Goal: Information Seeking & Learning: Understand process/instructions

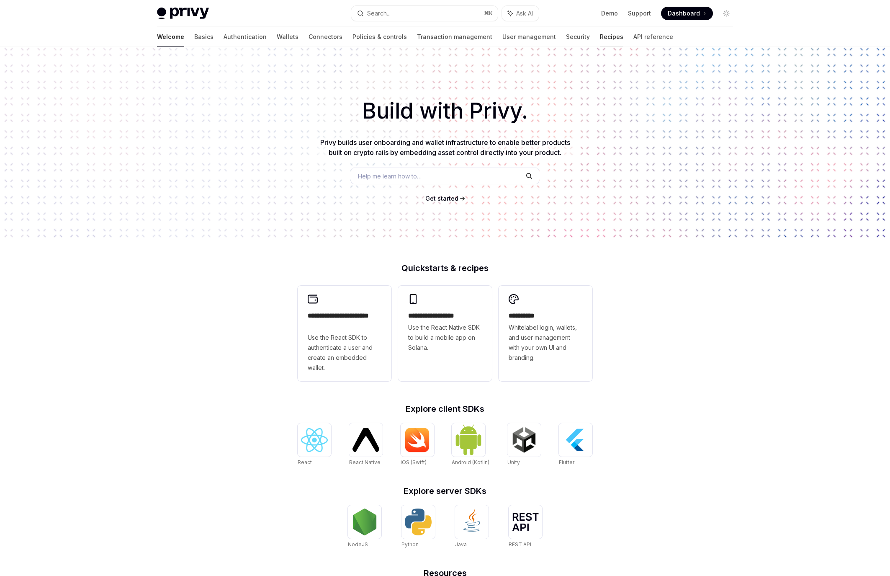
click at [600, 35] on link "Recipes" at bounding box center [611, 37] width 23 height 20
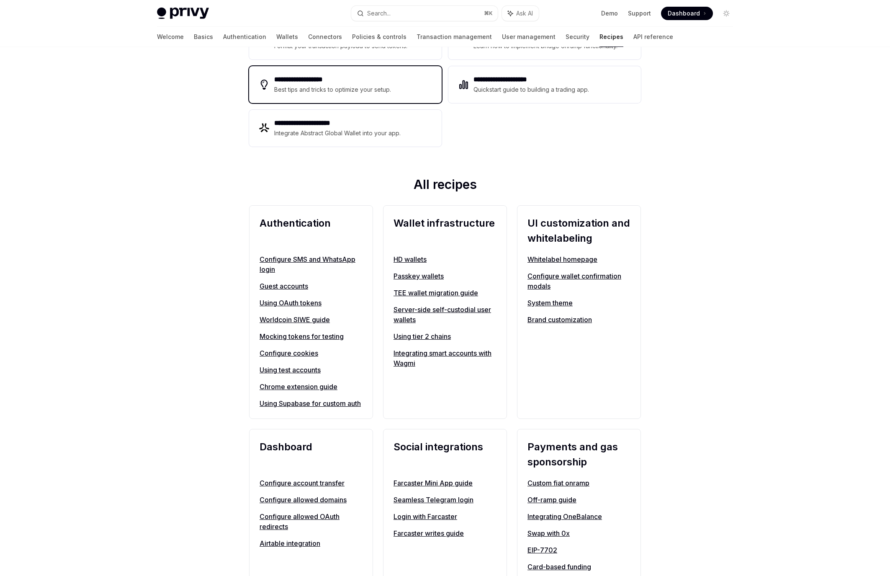
scroll to position [266, 0]
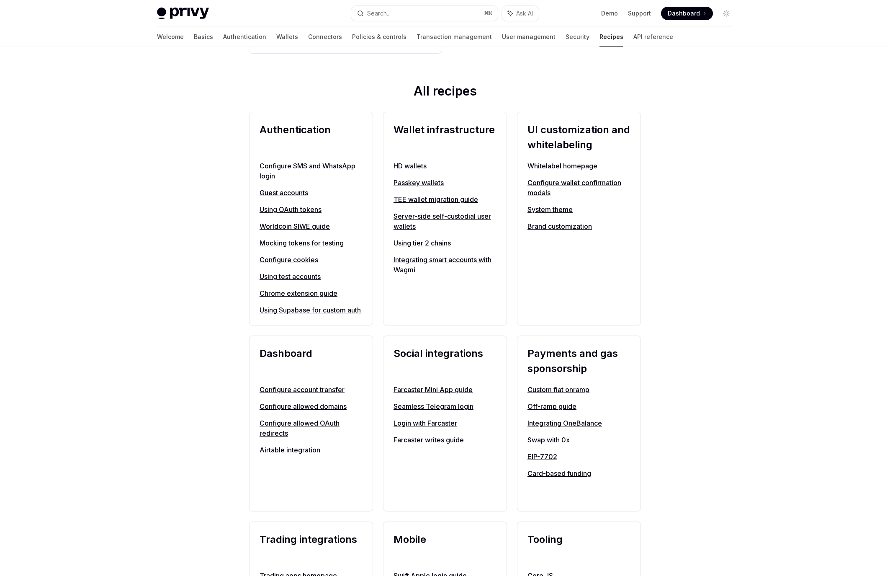
click at [585, 478] on link "Card-based funding" at bounding box center [579, 473] width 103 height 10
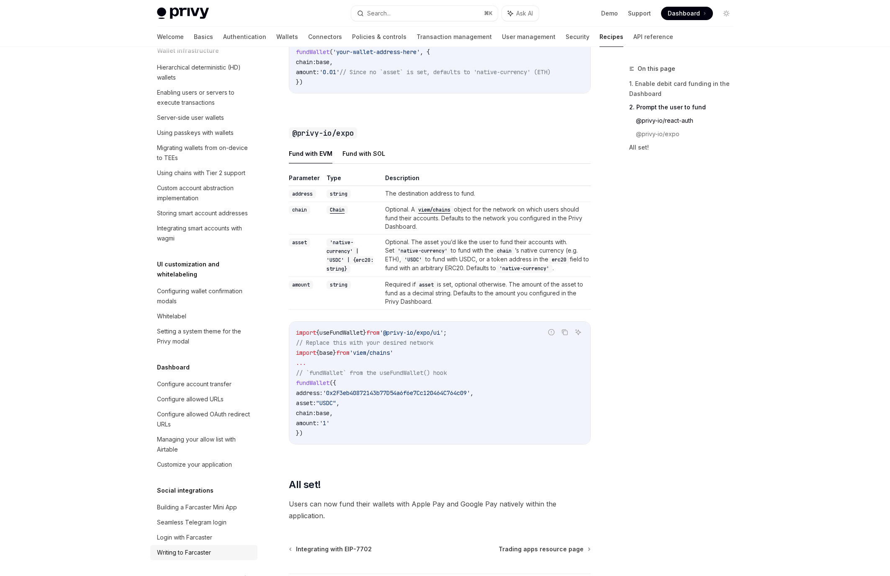
scroll to position [179, 0]
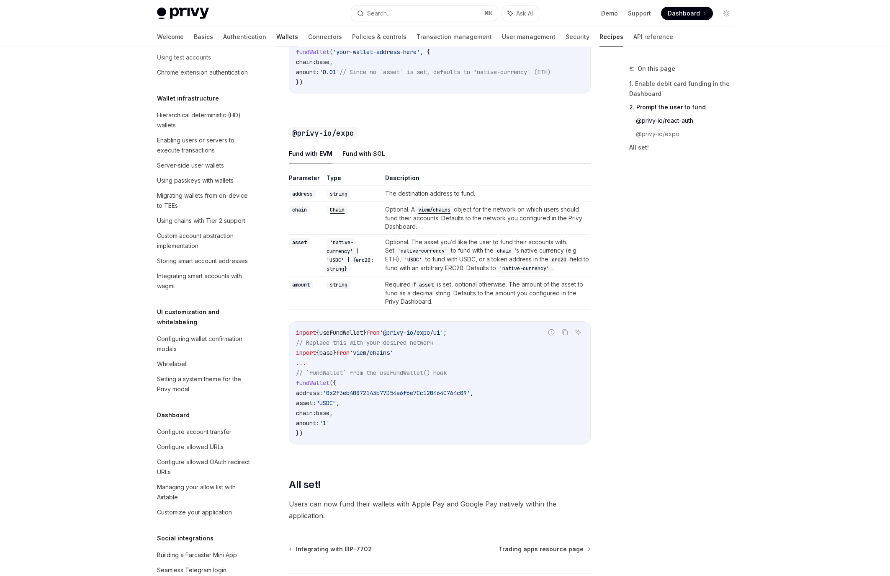
click at [276, 37] on link "Wallets" at bounding box center [287, 37] width 22 height 20
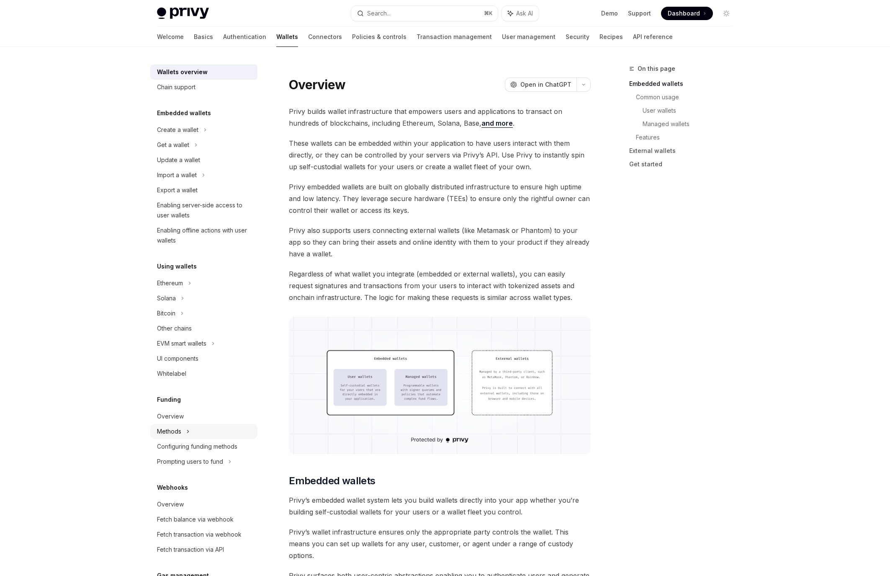
click at [182, 431] on div "Methods" at bounding box center [203, 431] width 107 height 15
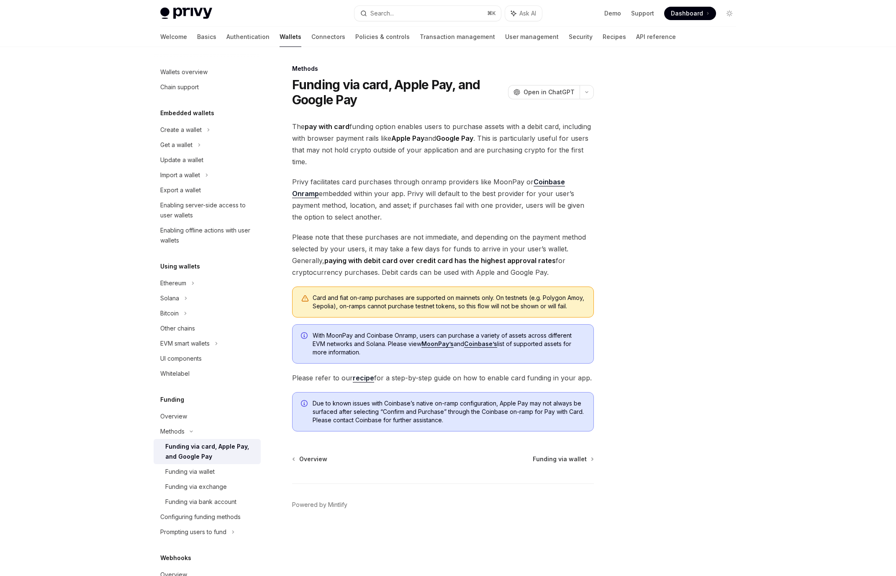
click at [194, 445] on div "Funding via card, Apple Pay, and Google Pay" at bounding box center [210, 451] width 90 height 20
click at [215, 517] on div "Configuring funding methods" at bounding box center [200, 517] width 80 height 10
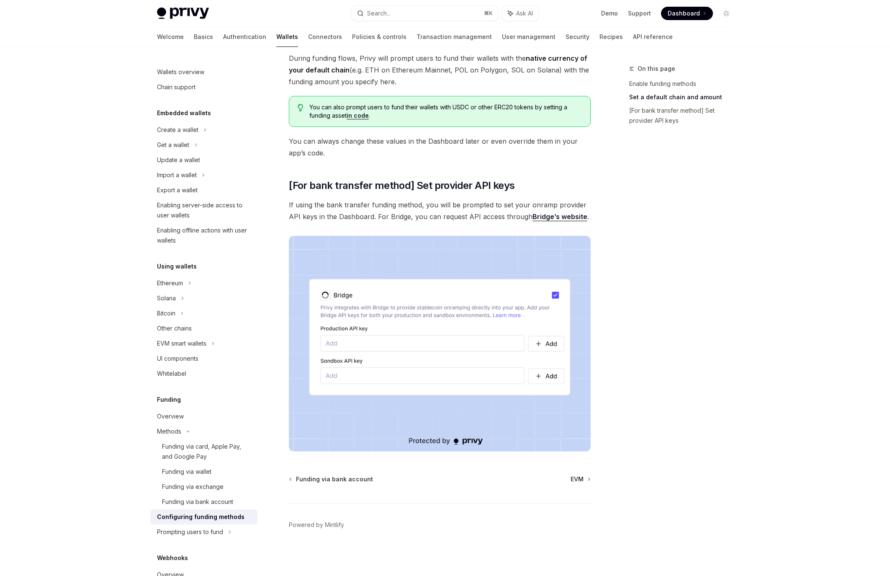
scroll to position [408, 0]
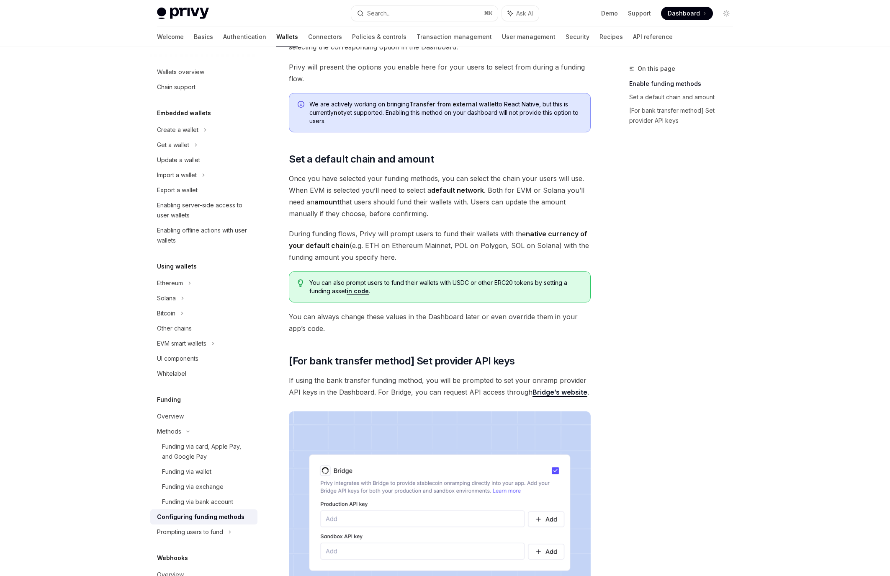
click at [365, 291] on link "in code" at bounding box center [358, 291] width 22 height 8
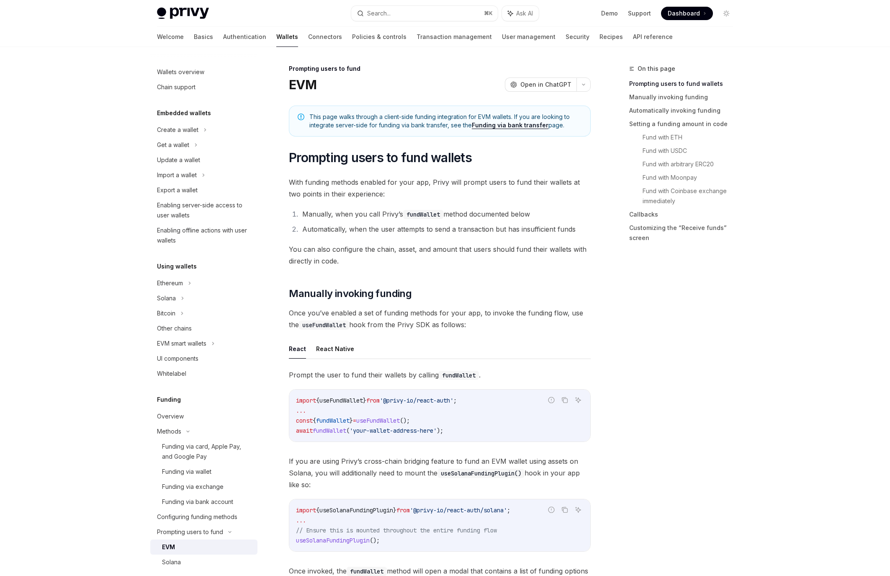
scroll to position [10, 0]
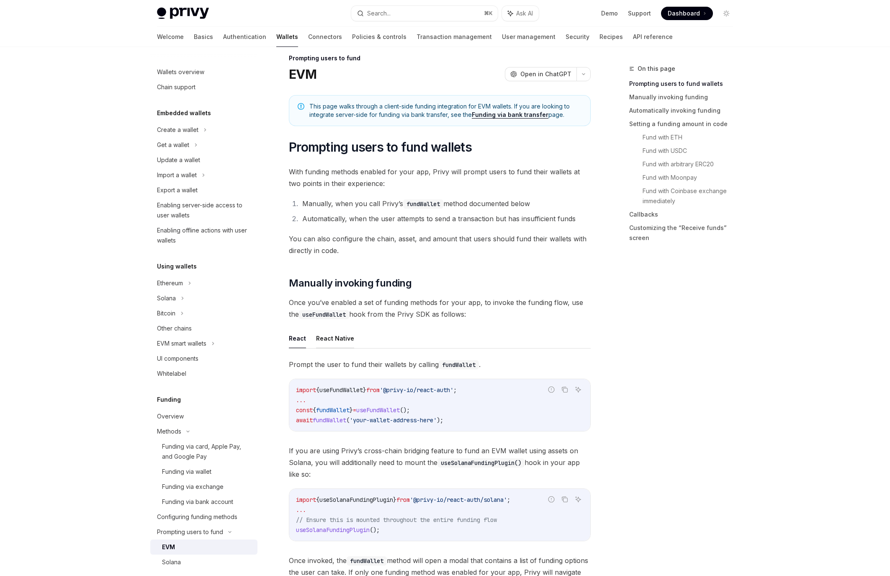
click at [326, 340] on button "React Native" at bounding box center [335, 338] width 38 height 20
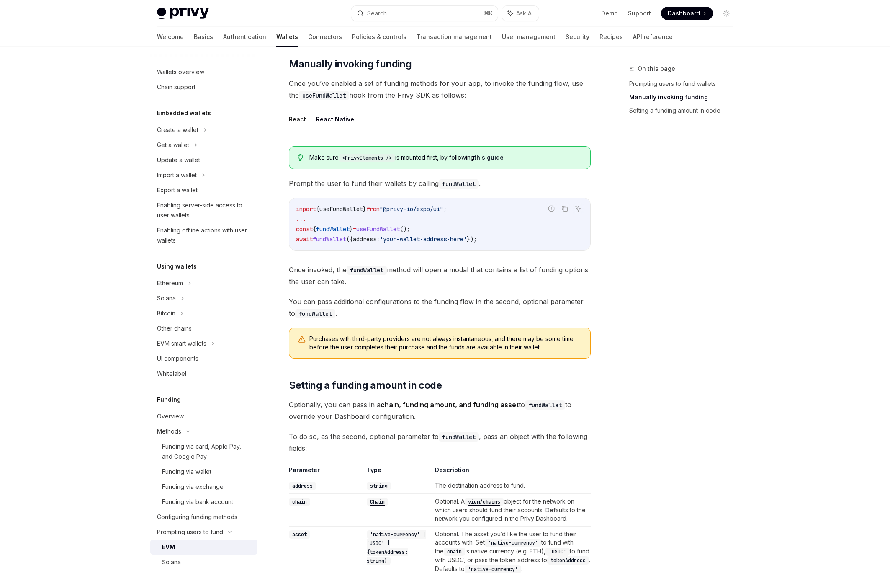
scroll to position [211, 0]
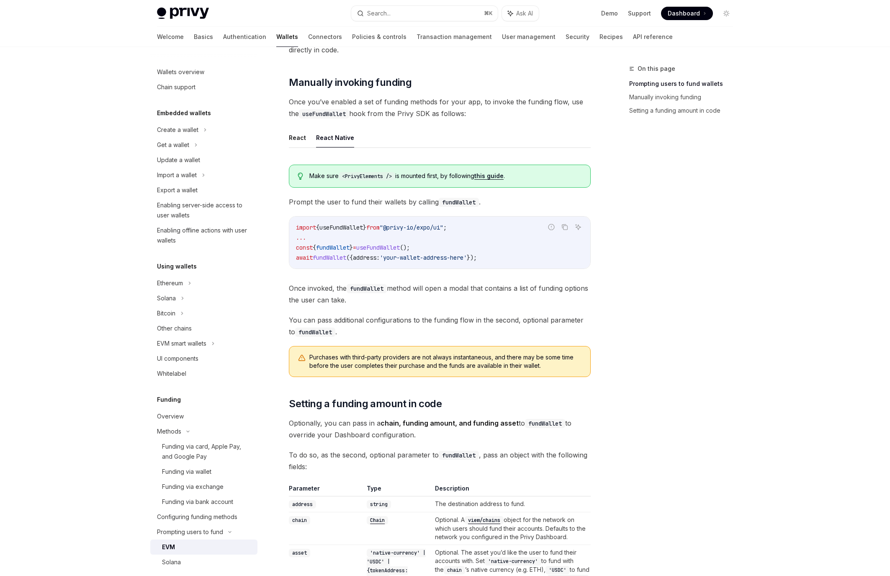
click at [504, 176] on link "this guide" at bounding box center [488, 176] width 29 height 8
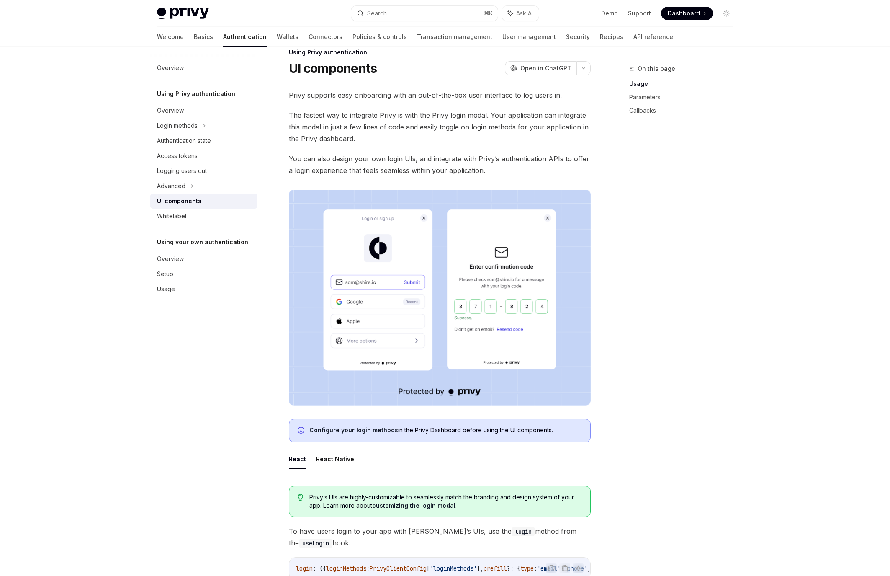
scroll to position [36, 0]
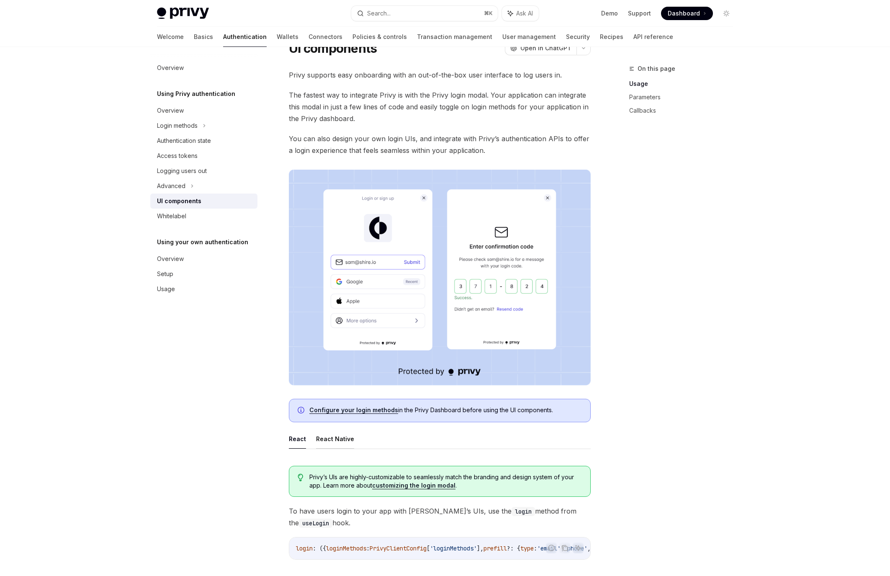
click at [327, 441] on button "React Native" at bounding box center [335, 439] width 38 height 20
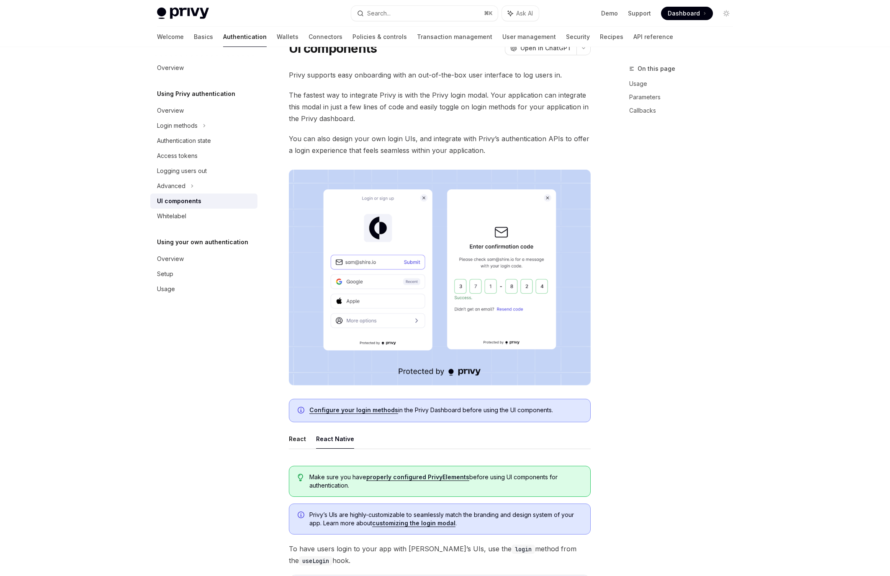
type textarea "*"
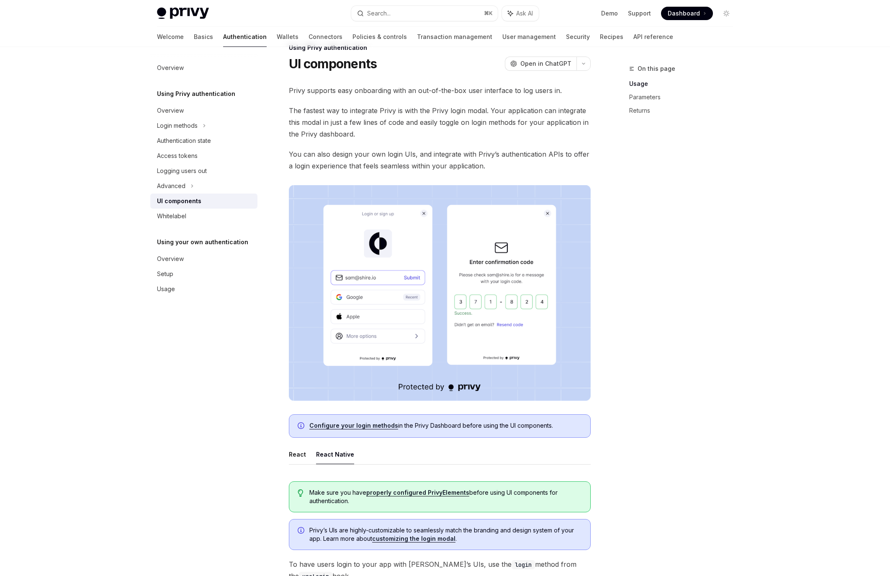
scroll to position [26, 0]
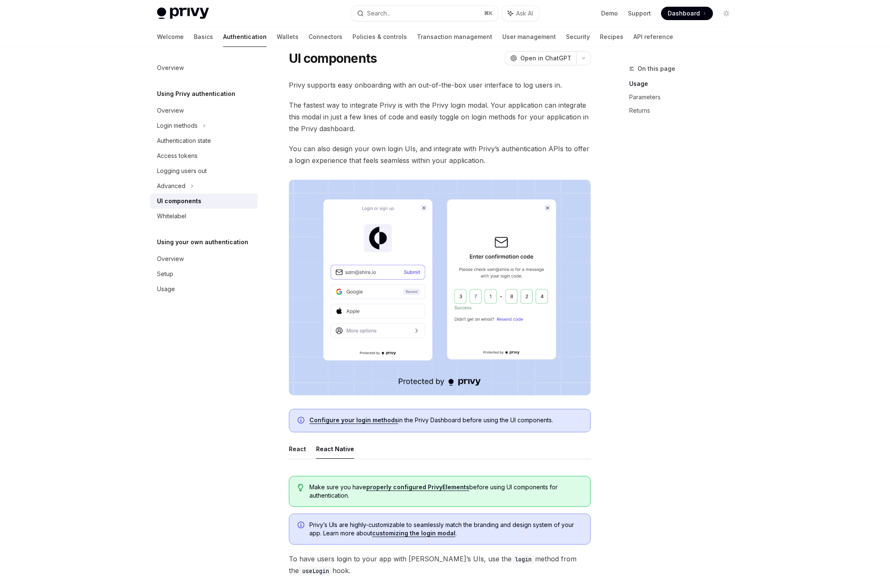
click at [414, 491] on link "properly configured PrivyElements" at bounding box center [417, 487] width 103 height 8
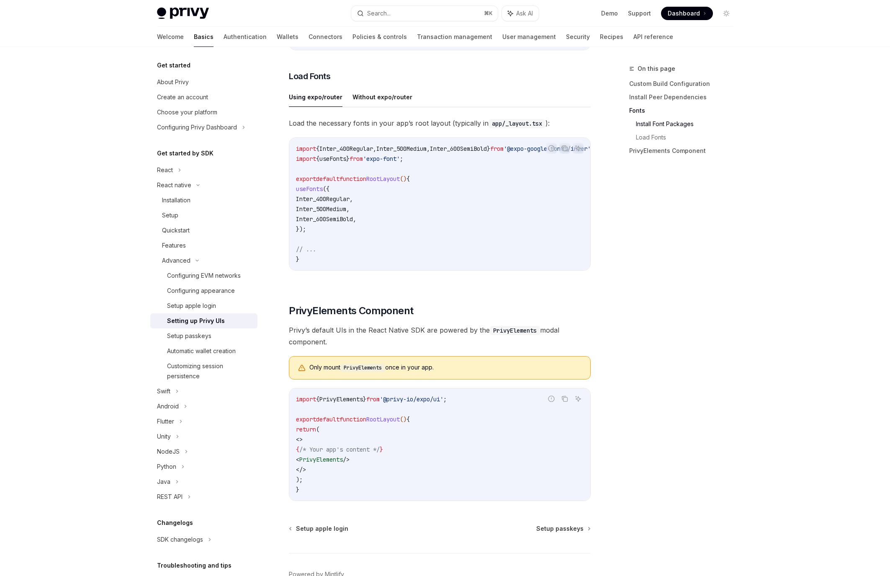
scroll to position [373, 0]
